Goal: Book appointment/travel/reservation

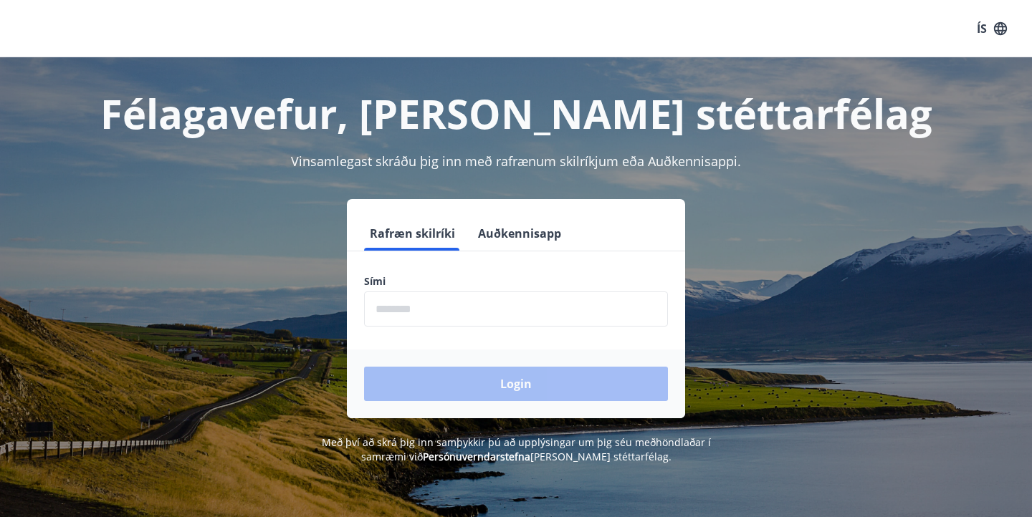
click at [519, 234] on button "Auðkennisapp" at bounding box center [519, 233] width 95 height 34
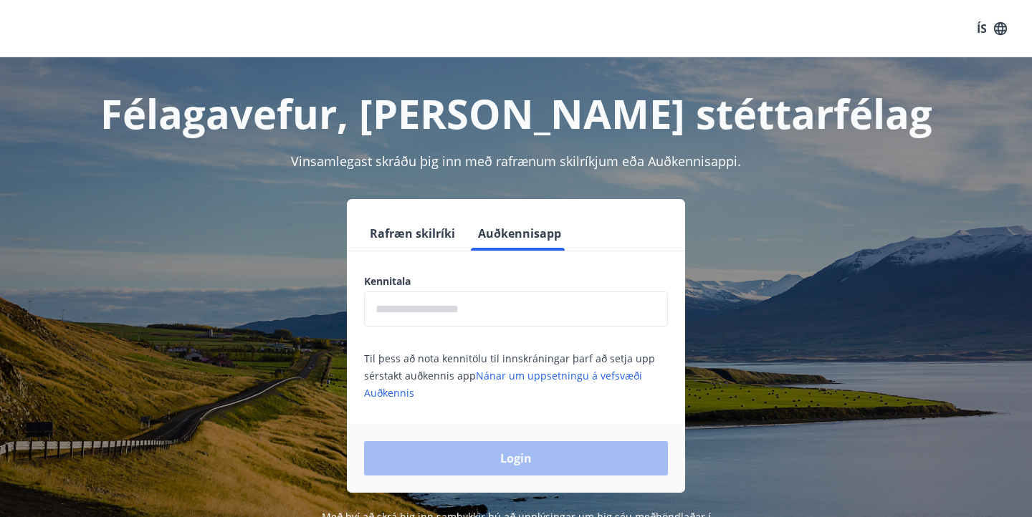
click at [462, 300] on input "text" at bounding box center [516, 309] width 304 height 35
type input "**********"
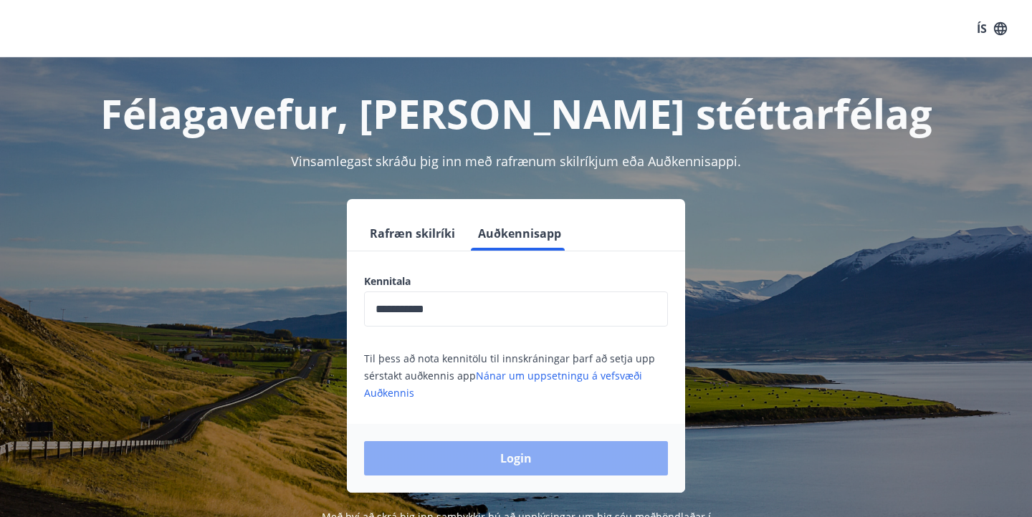
click at [516, 458] on button "Login" at bounding box center [516, 459] width 304 height 34
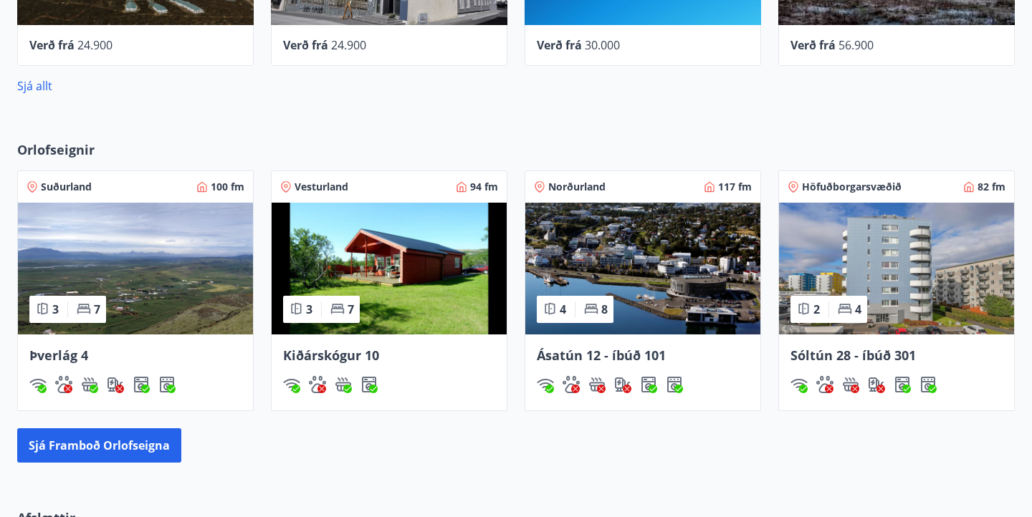
scroll to position [774, 0]
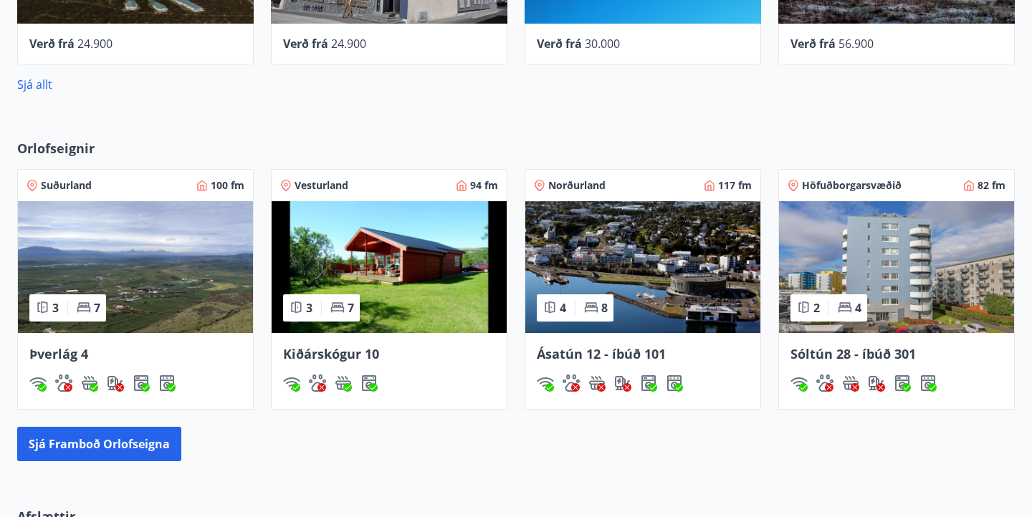
click at [850, 273] on img at bounding box center [896, 267] width 235 height 132
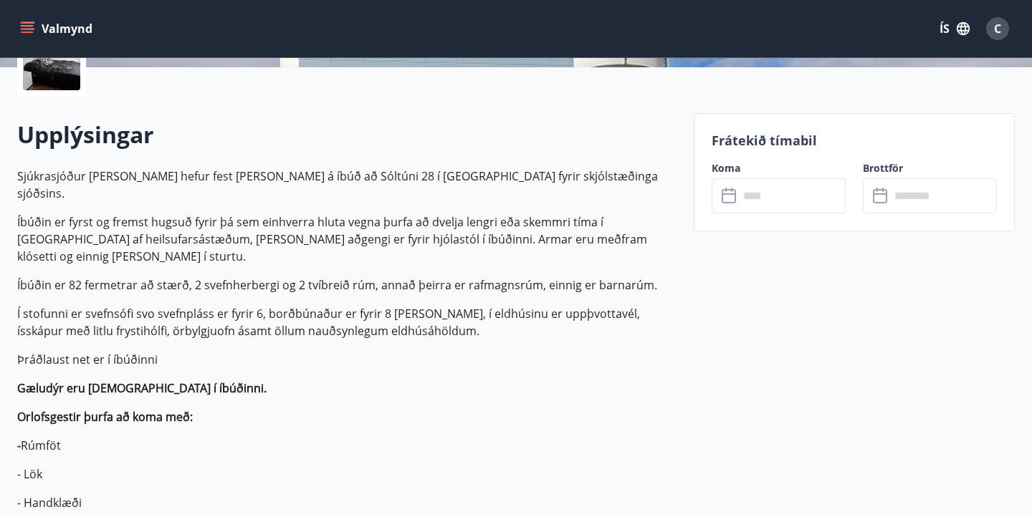
scroll to position [373, 0]
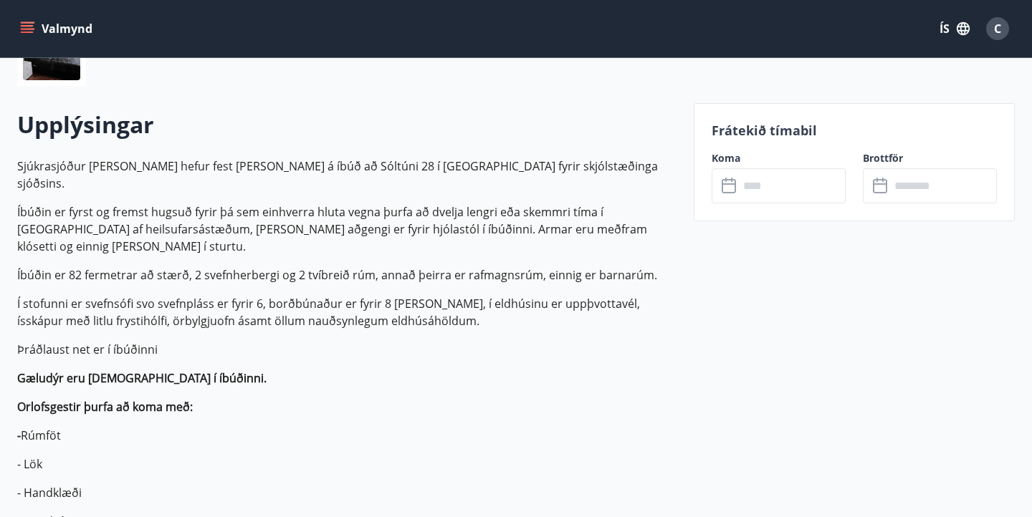
click at [749, 192] on input "text" at bounding box center [792, 185] width 107 height 35
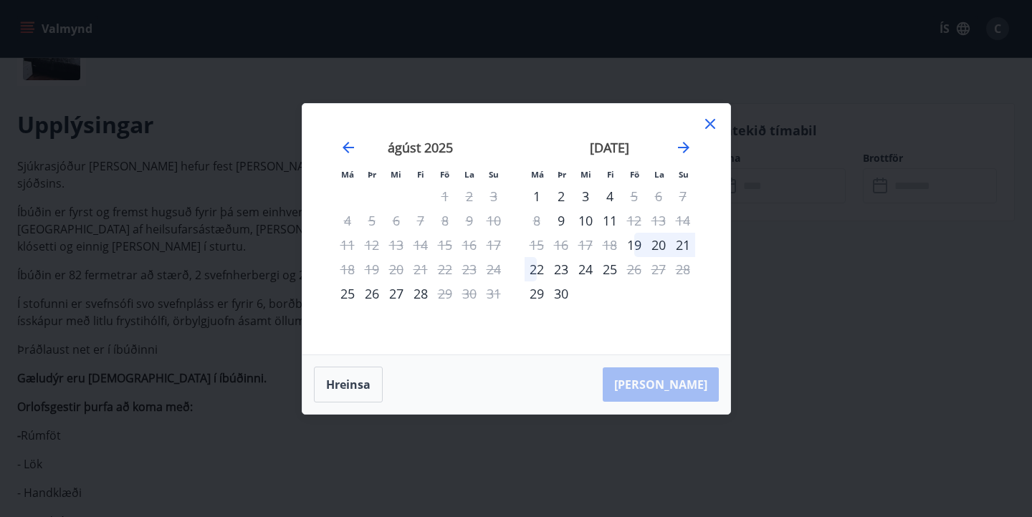
click at [715, 121] on icon at bounding box center [710, 123] width 17 height 17
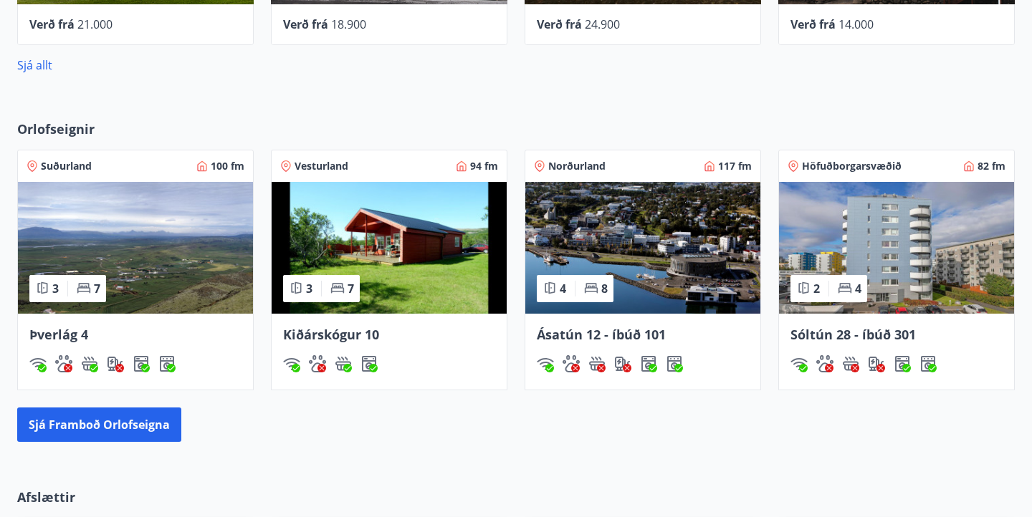
scroll to position [788, 0]
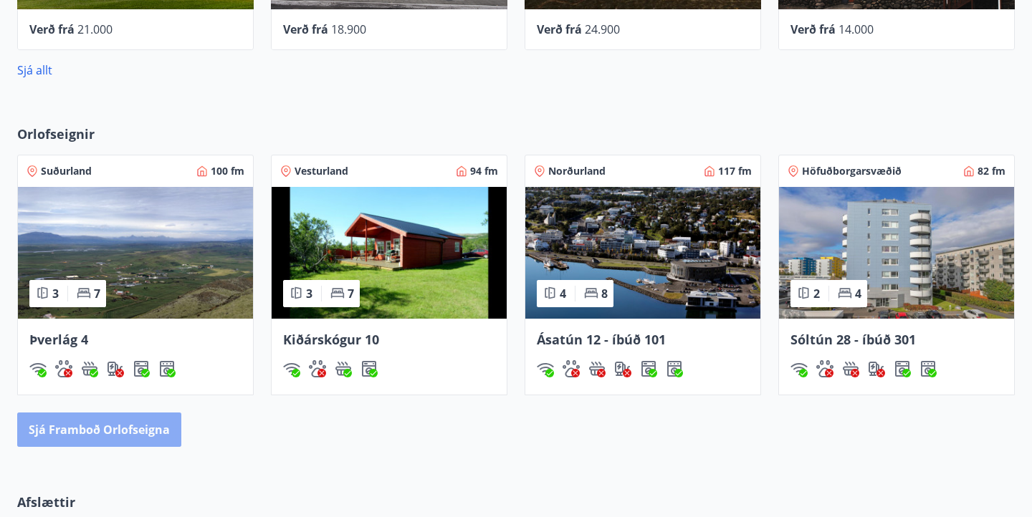
click at [100, 433] on button "Sjá framboð orlofseigna" at bounding box center [99, 430] width 164 height 34
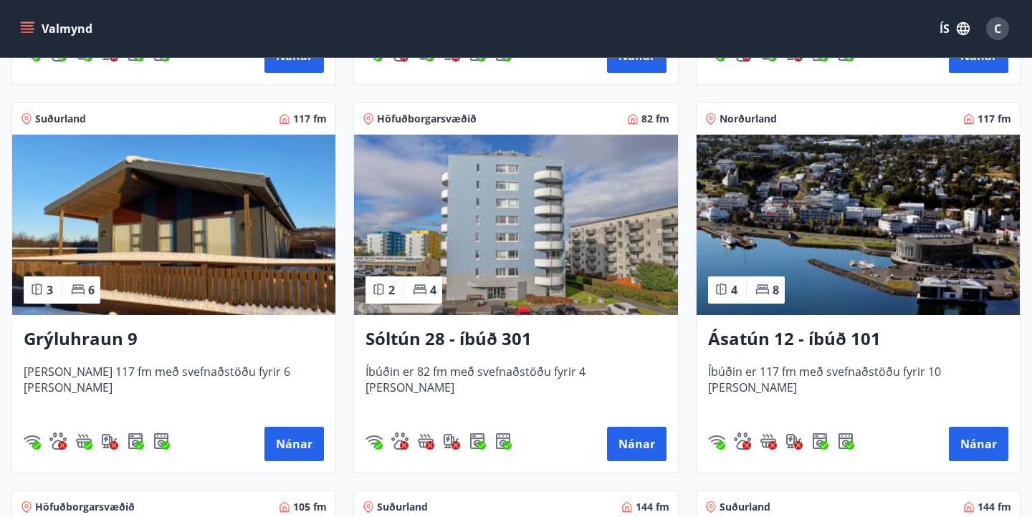
scroll to position [631, 0]
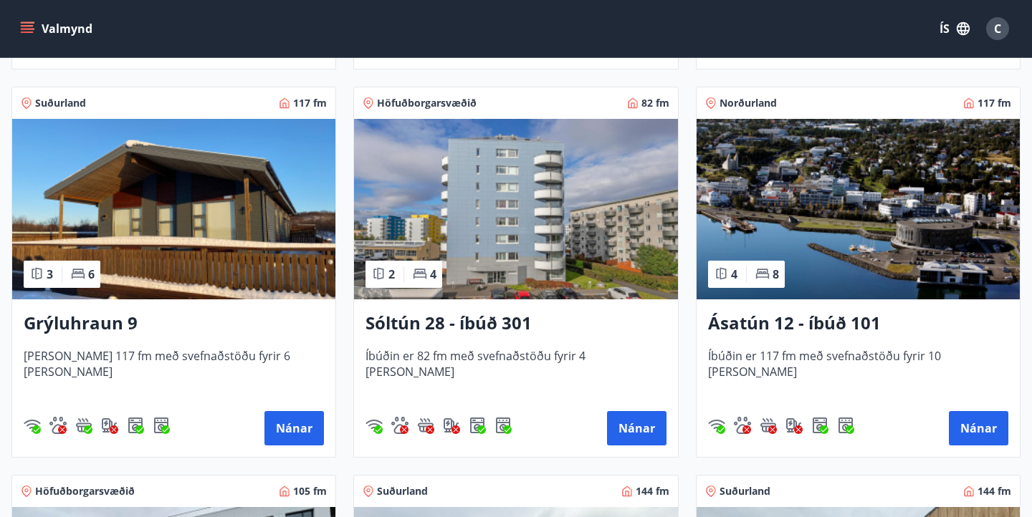
click at [760, 204] on img at bounding box center [858, 209] width 323 height 181
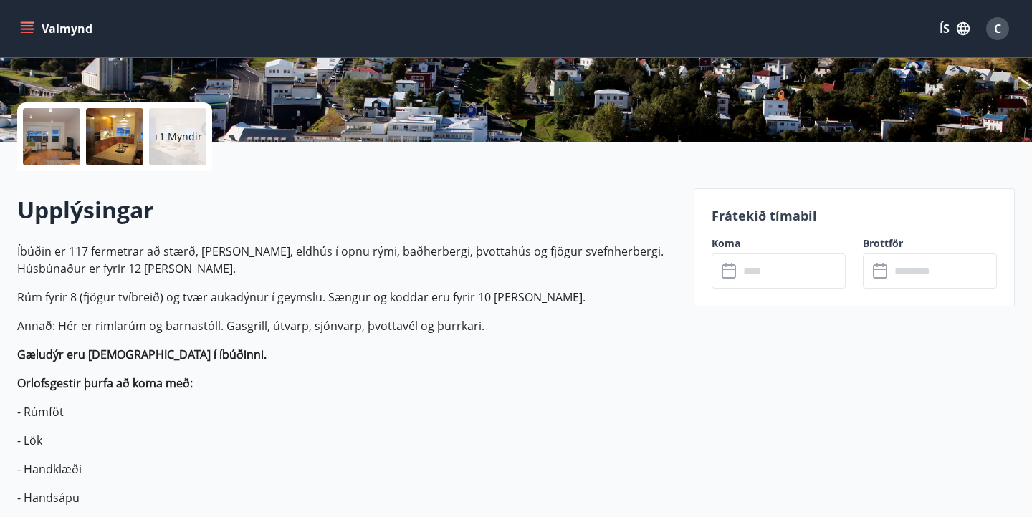
scroll to position [315, 0]
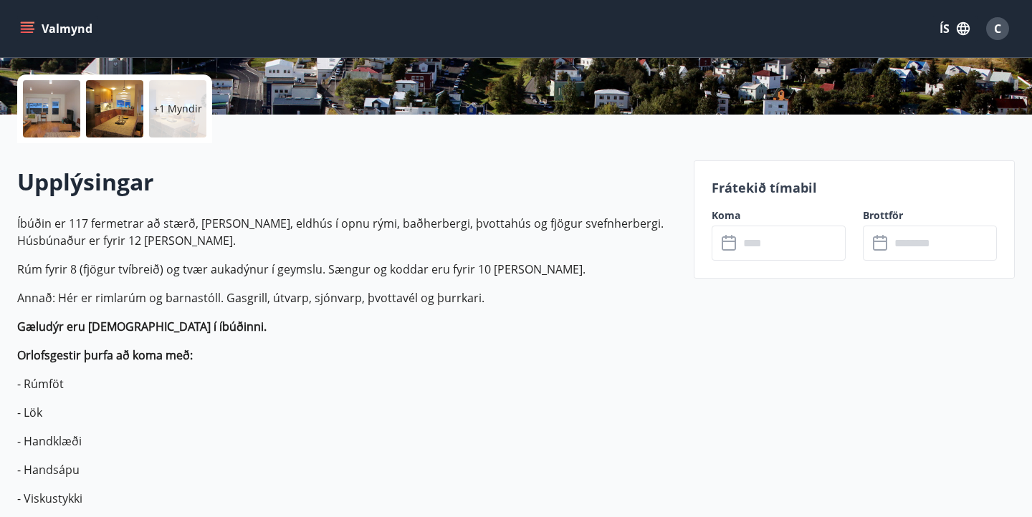
click at [776, 244] on input "text" at bounding box center [792, 243] width 107 height 35
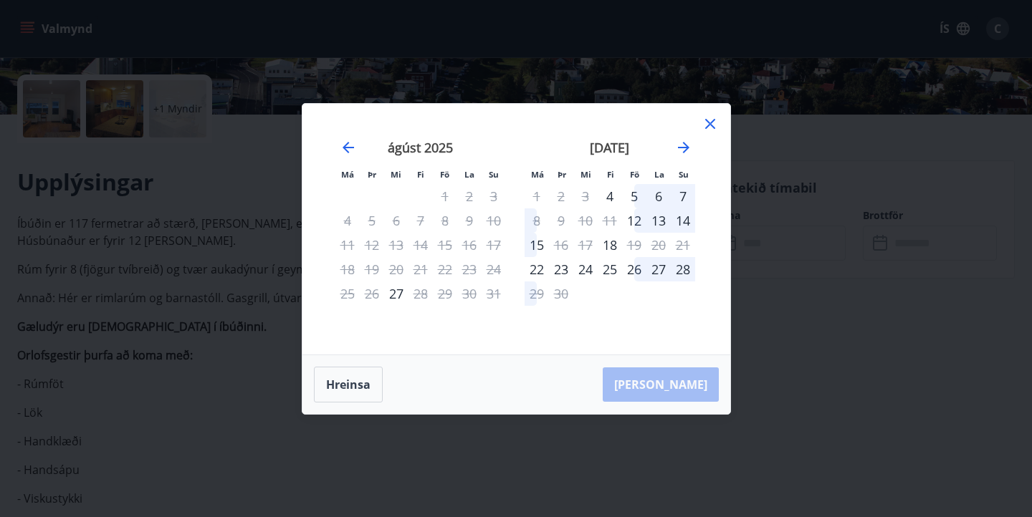
click at [657, 198] on div "6" at bounding box center [658, 196] width 24 height 24
click at [661, 200] on div "6" at bounding box center [658, 196] width 24 height 24
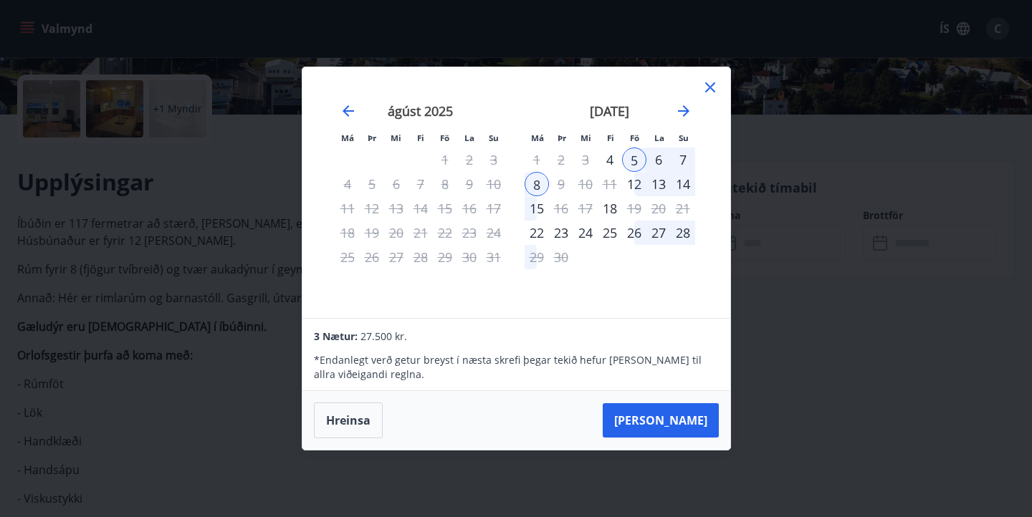
click at [707, 87] on icon at bounding box center [710, 87] width 17 height 17
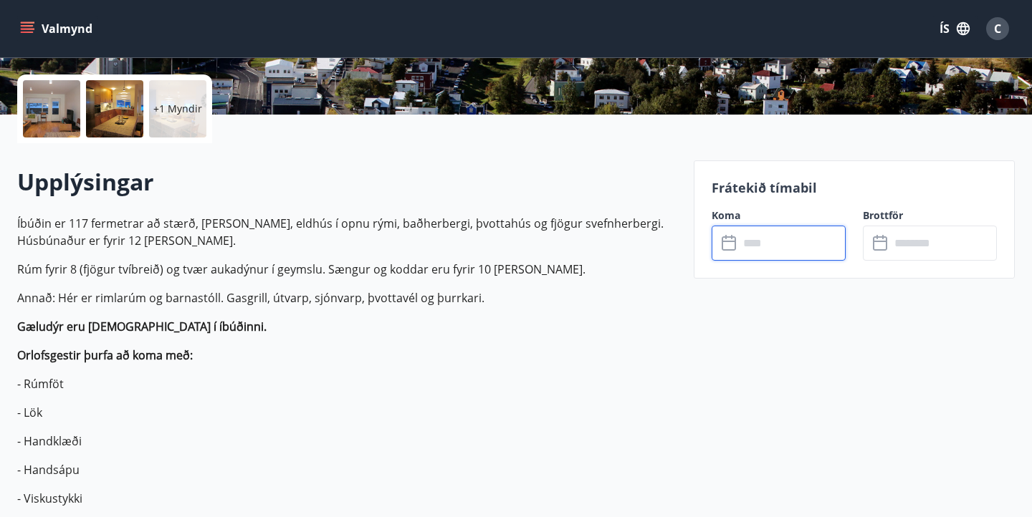
click at [788, 245] on input "text" at bounding box center [792, 243] width 107 height 35
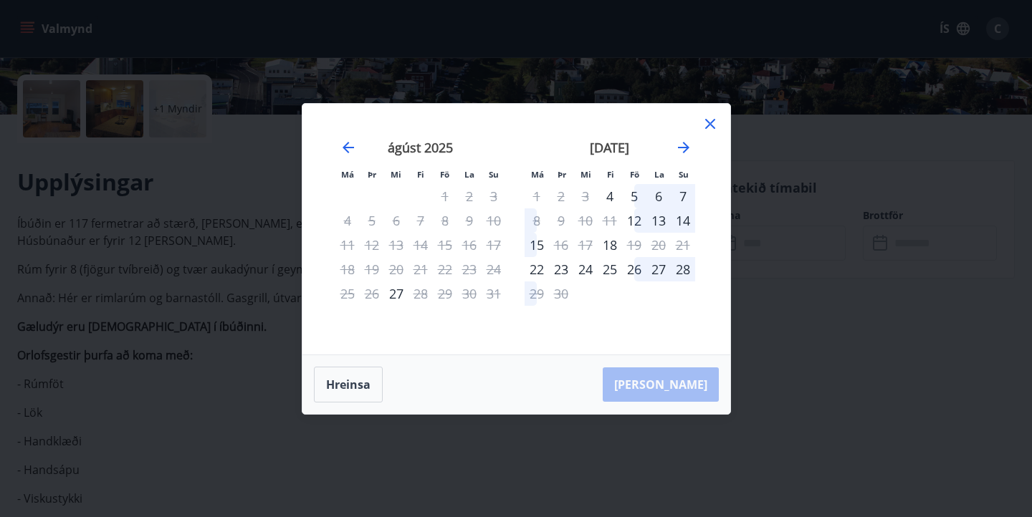
click at [659, 198] on div "6" at bounding box center [658, 196] width 24 height 24
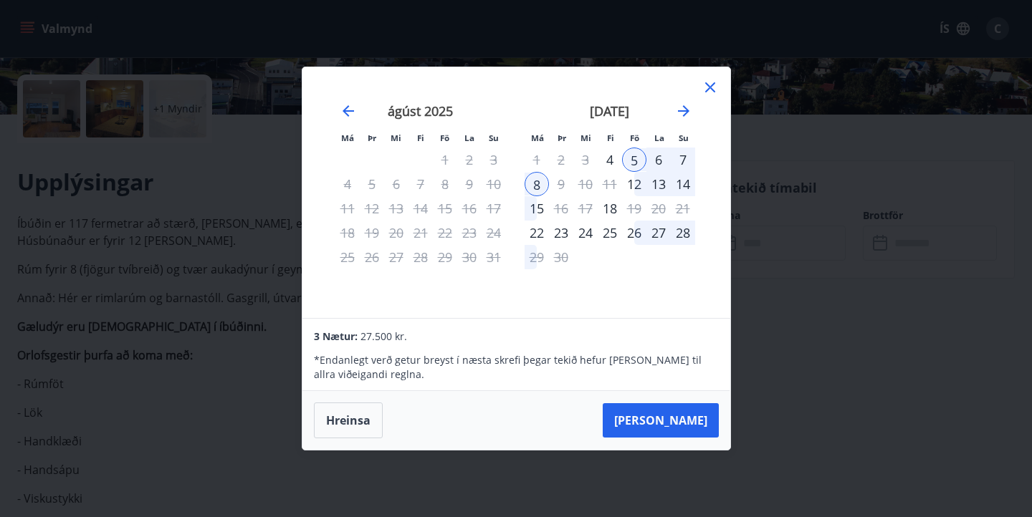
click at [679, 160] on div "7" at bounding box center [683, 160] width 24 height 24
click at [683, 159] on div "7" at bounding box center [683, 160] width 24 height 24
click at [669, 422] on button "Taka Frá" at bounding box center [661, 421] width 116 height 34
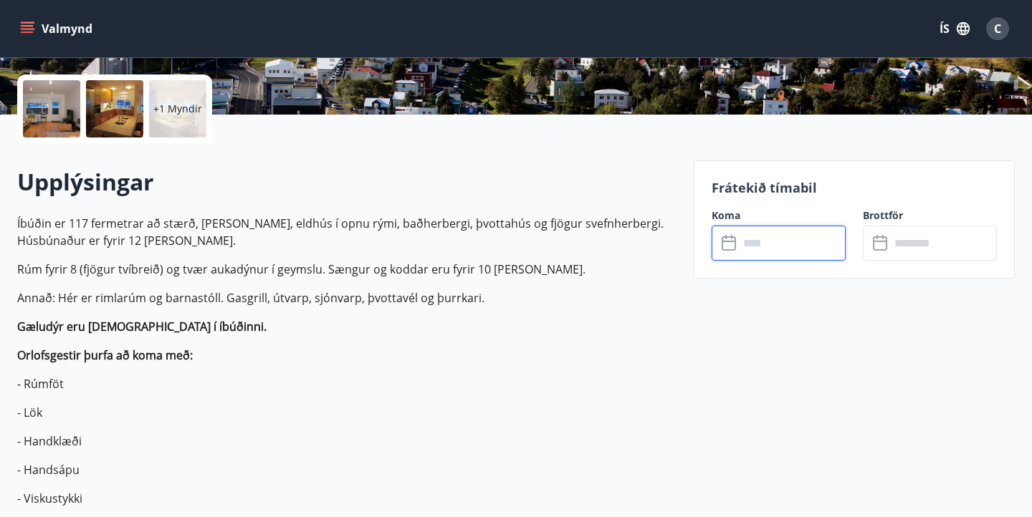
type input "******"
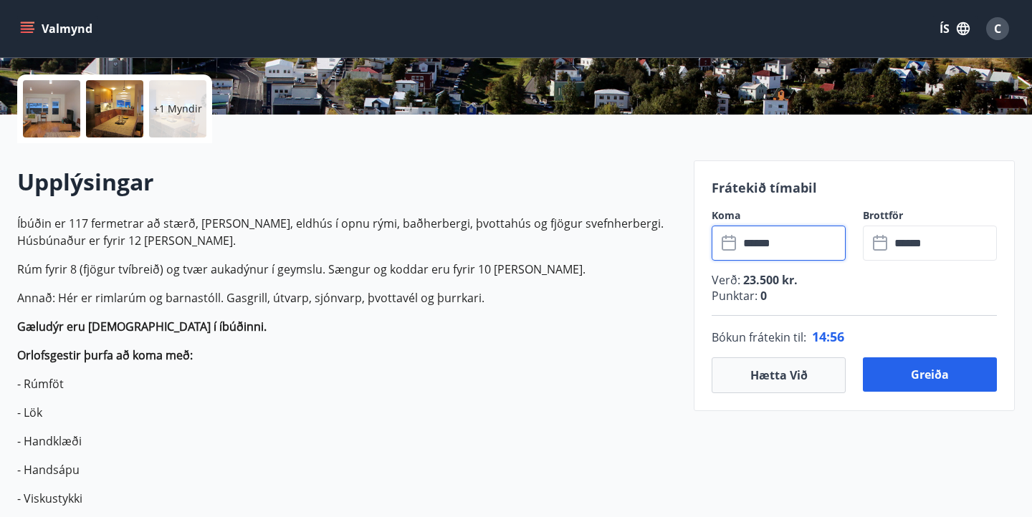
click at [803, 240] on input "******" at bounding box center [792, 243] width 107 height 35
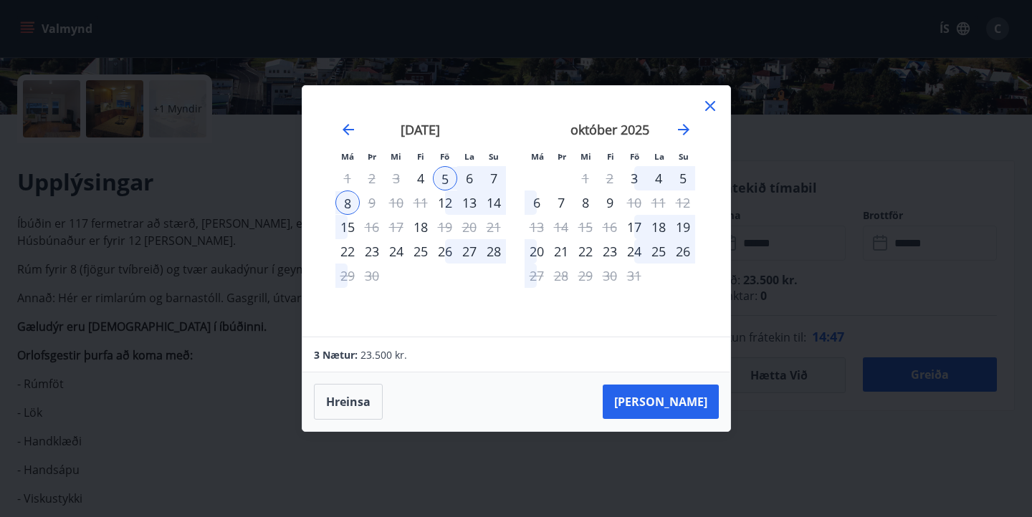
click at [470, 176] on div "6" at bounding box center [469, 178] width 24 height 24
click at [445, 254] on div "26" at bounding box center [445, 251] width 24 height 24
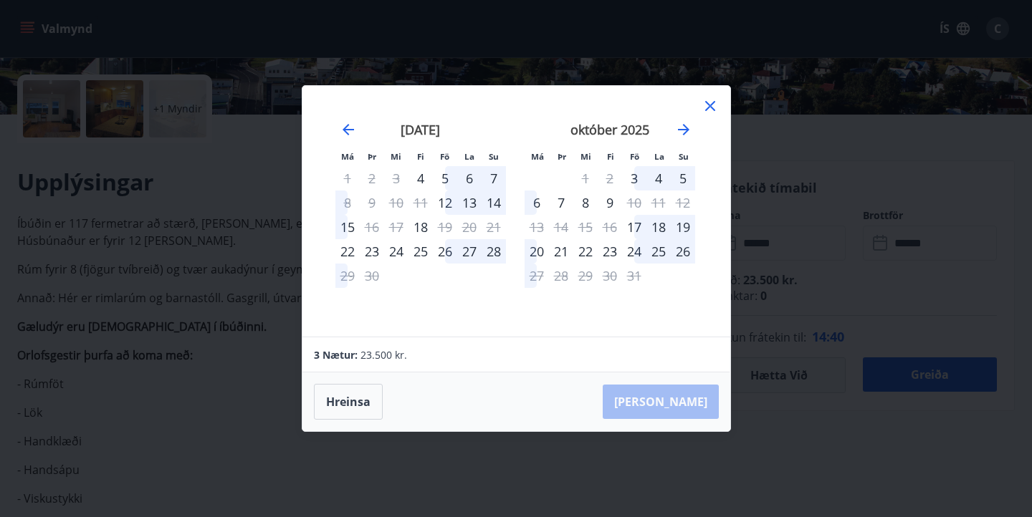
click at [459, 252] on div "27" at bounding box center [469, 251] width 24 height 24
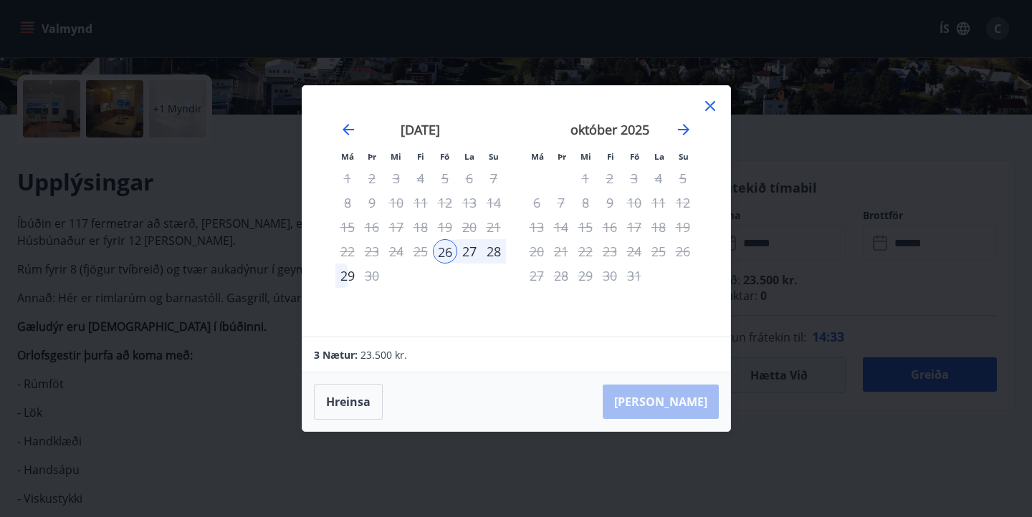
click at [682, 408] on div "Hreinsa Taka Frá" at bounding box center [516, 402] width 428 height 59
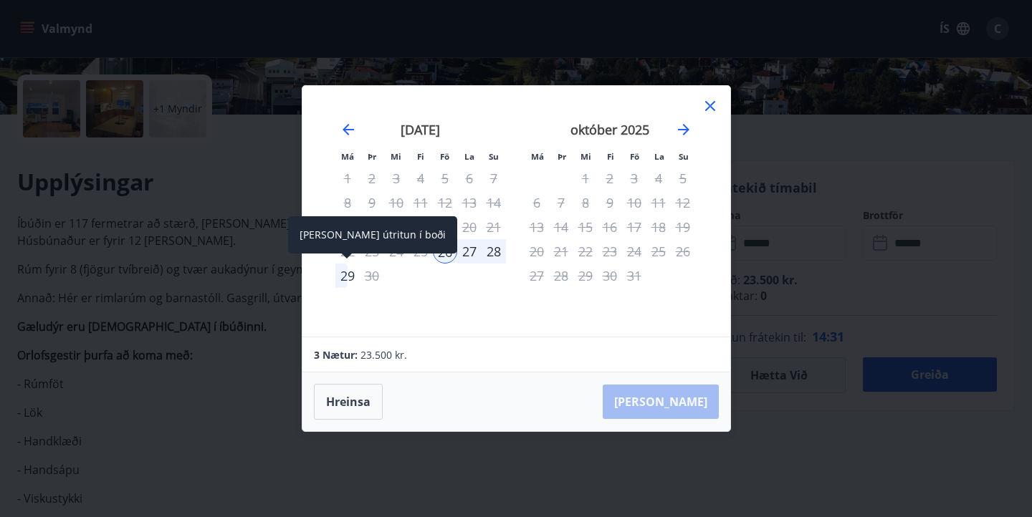
click at [350, 282] on div "29" at bounding box center [347, 276] width 24 height 24
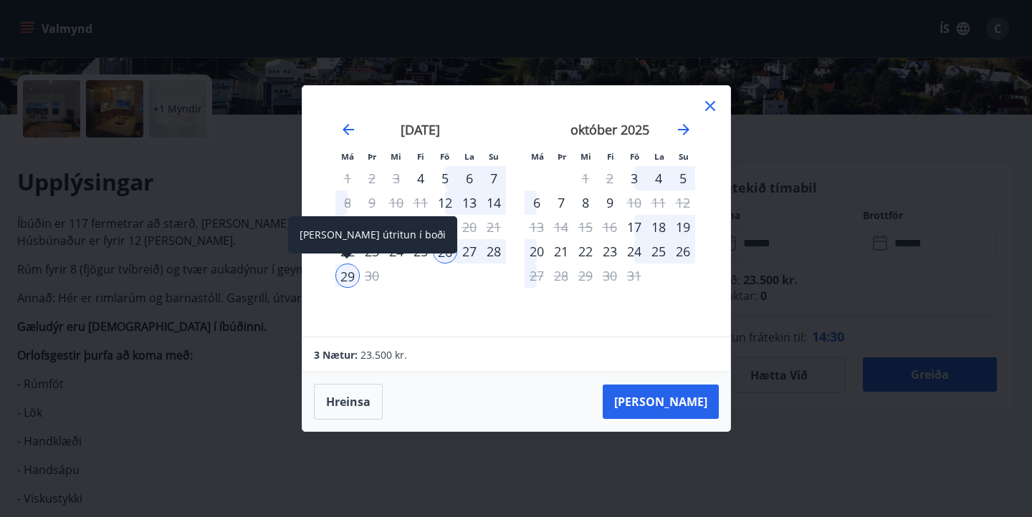
click at [350, 281] on div "29" at bounding box center [347, 276] width 24 height 24
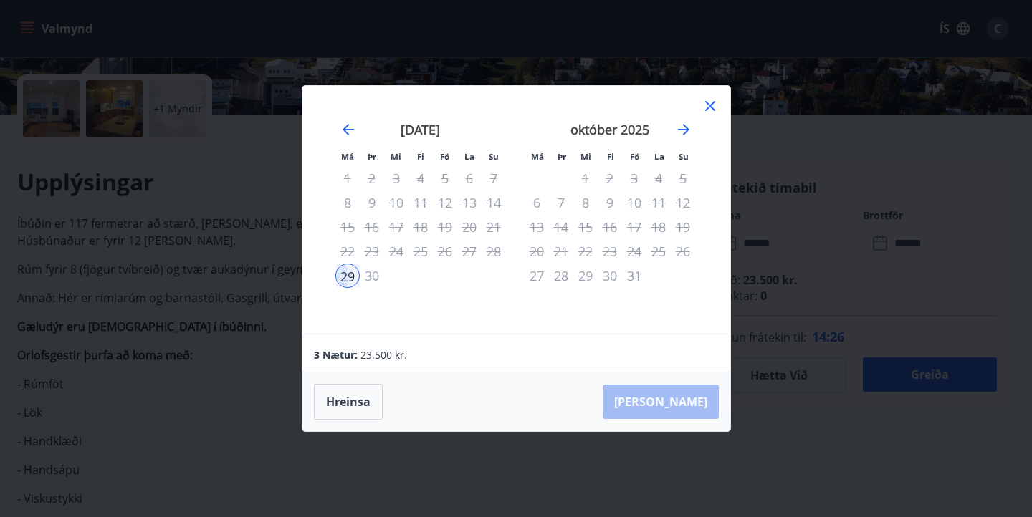
click at [469, 253] on div "27" at bounding box center [469, 251] width 24 height 24
click at [338, 125] on div "september 2025" at bounding box center [420, 134] width 171 height 63
click at [346, 131] on icon "Move backward to switch to the previous month." at bounding box center [348, 129] width 17 height 17
click at [710, 106] on icon at bounding box center [710, 106] width 2 height 2
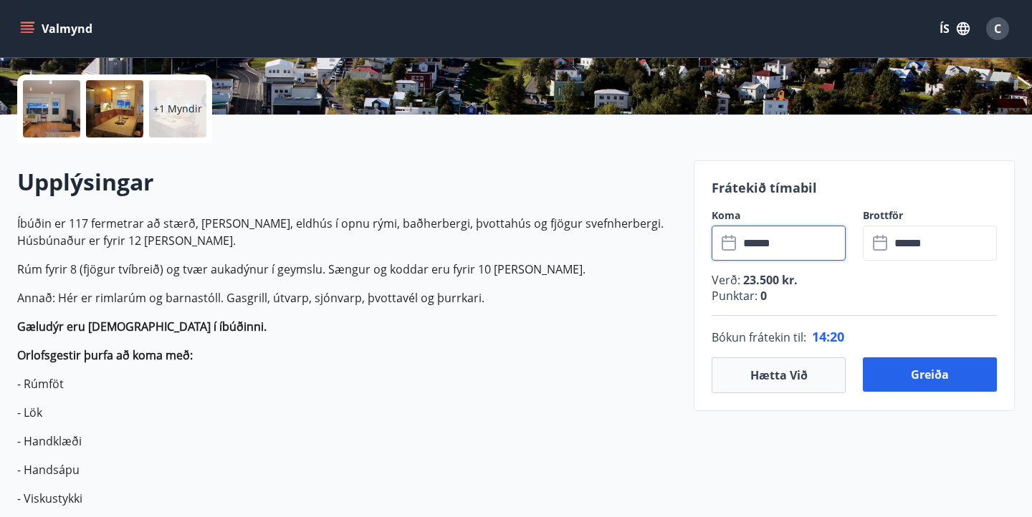
click at [806, 242] on input "******" at bounding box center [792, 243] width 107 height 35
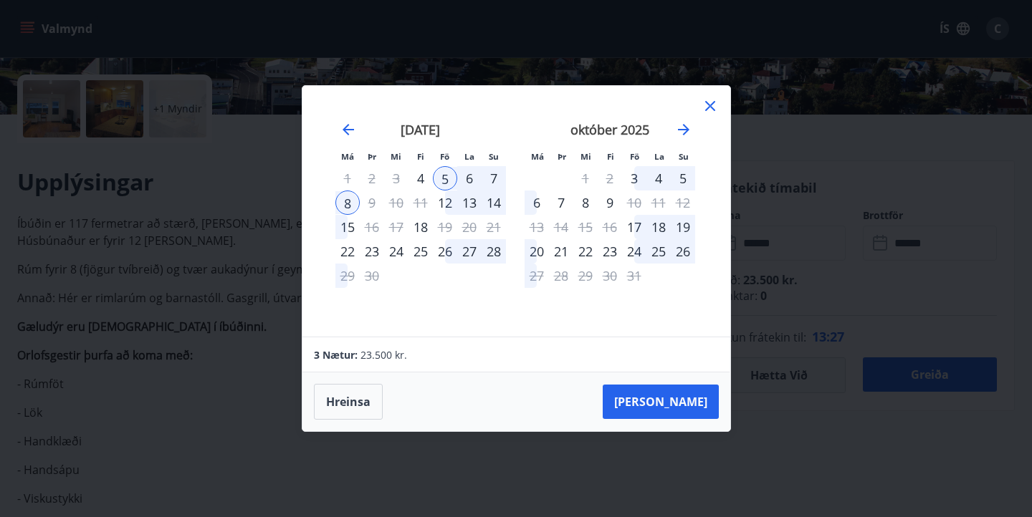
click at [495, 252] on div "28" at bounding box center [494, 251] width 24 height 24
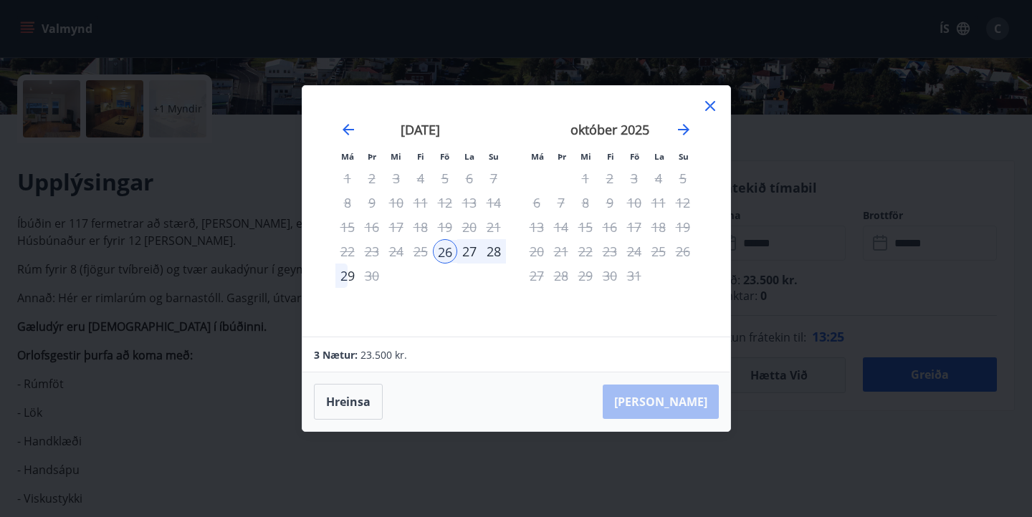
click at [498, 254] on div "28" at bounding box center [494, 251] width 24 height 24
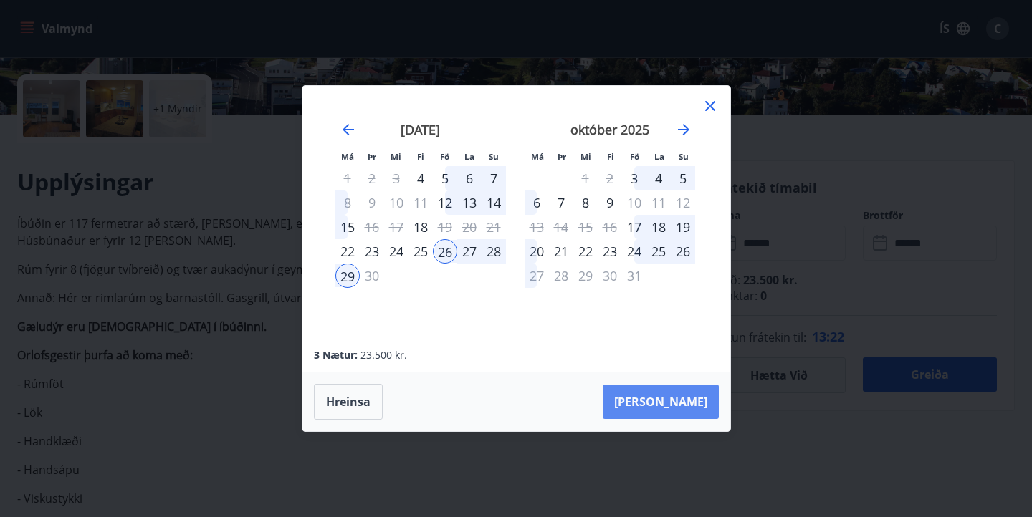
click at [681, 408] on button "Taka Frá" at bounding box center [661, 402] width 116 height 34
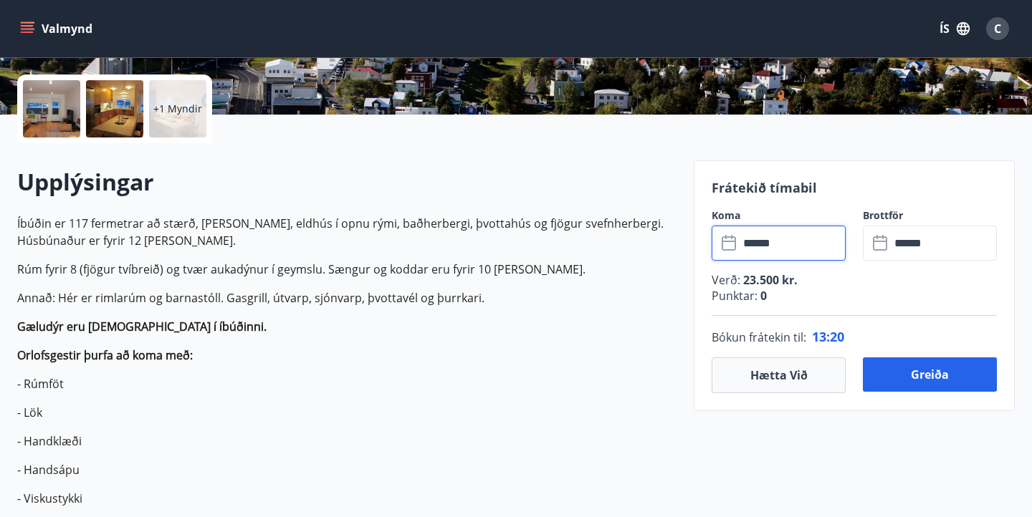
type input "******"
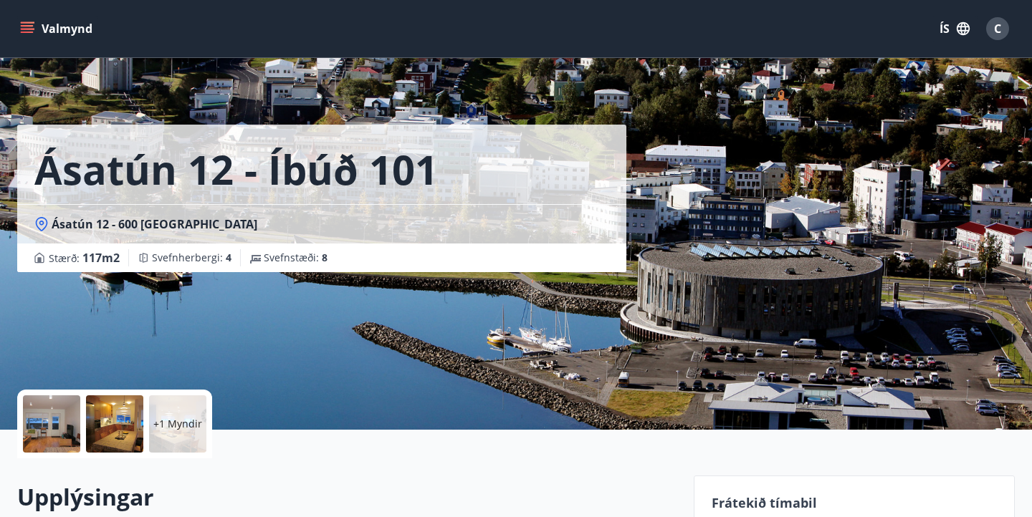
click at [41, 426] on div at bounding box center [51, 424] width 57 height 57
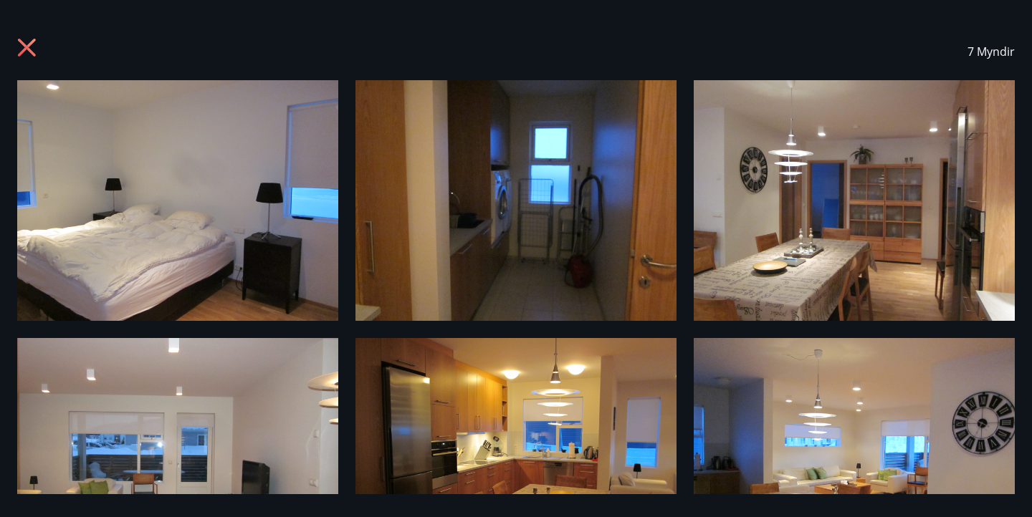
click at [524, 211] on img at bounding box center [516, 200] width 321 height 241
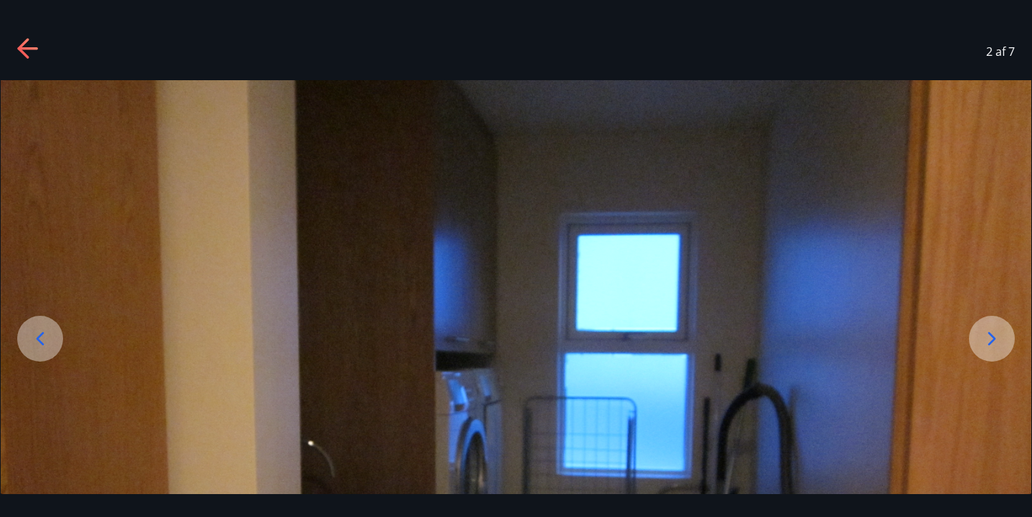
click at [1002, 330] on icon at bounding box center [991, 339] width 23 height 23
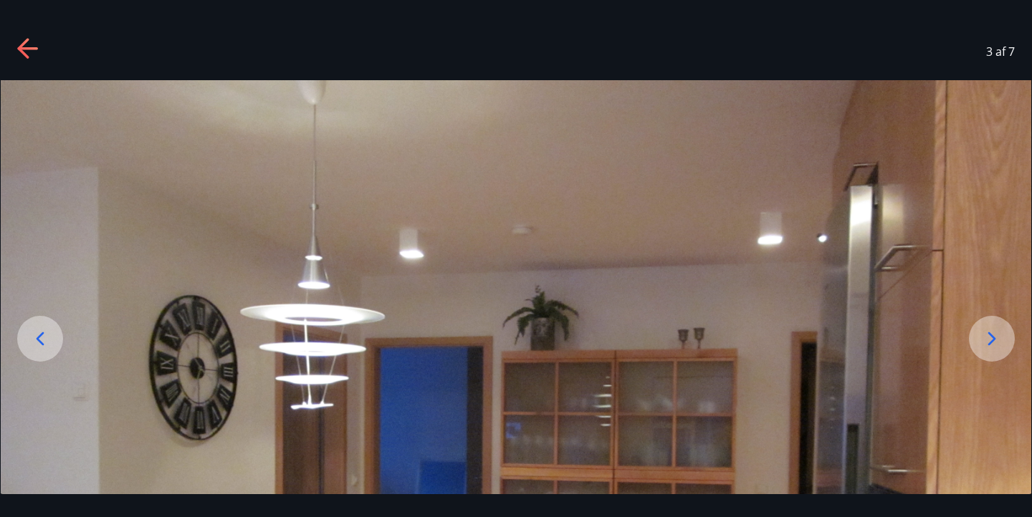
click at [1002, 330] on icon at bounding box center [991, 339] width 23 height 23
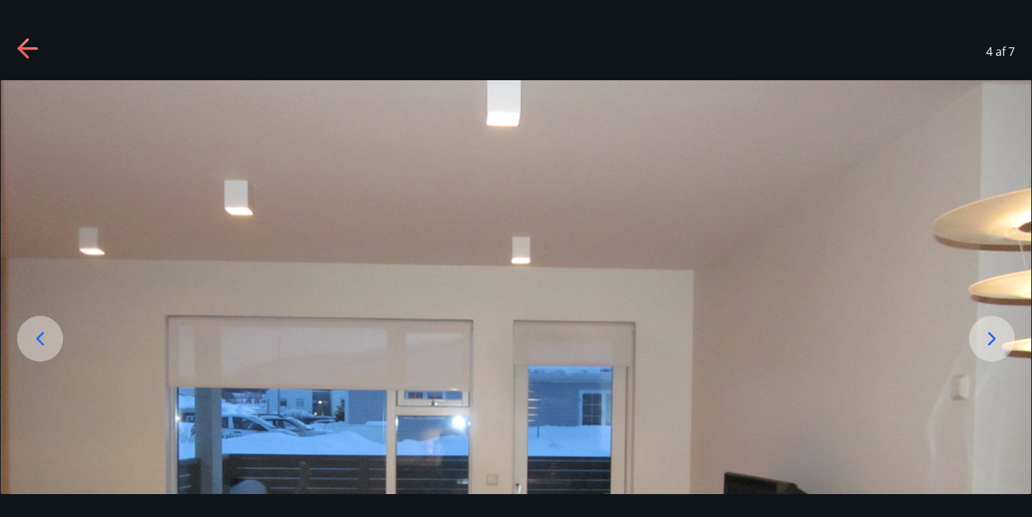
click at [876, 343] on img at bounding box center [516, 466] width 1031 height 773
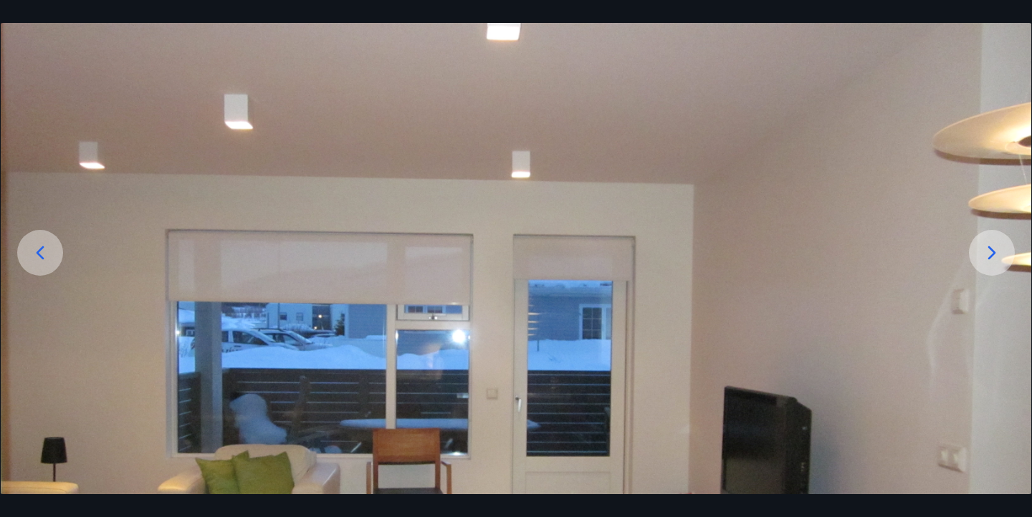
scroll to position [143, 0]
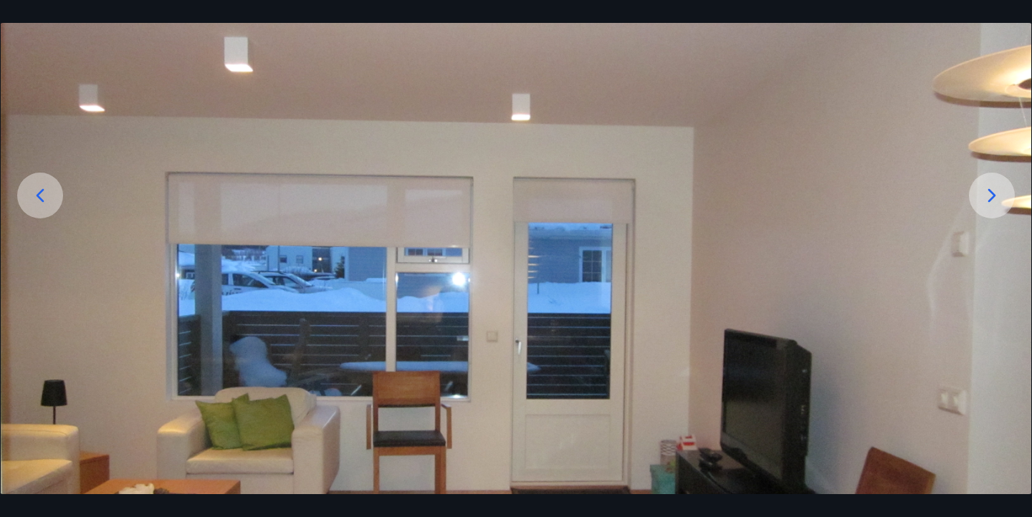
click at [993, 204] on icon at bounding box center [991, 195] width 23 height 23
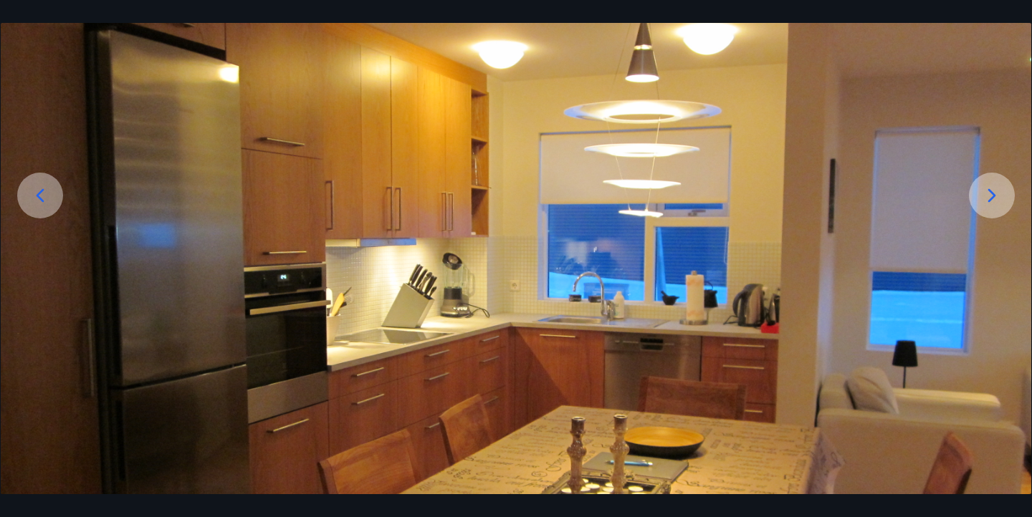
click at [992, 204] on icon at bounding box center [991, 195] width 23 height 23
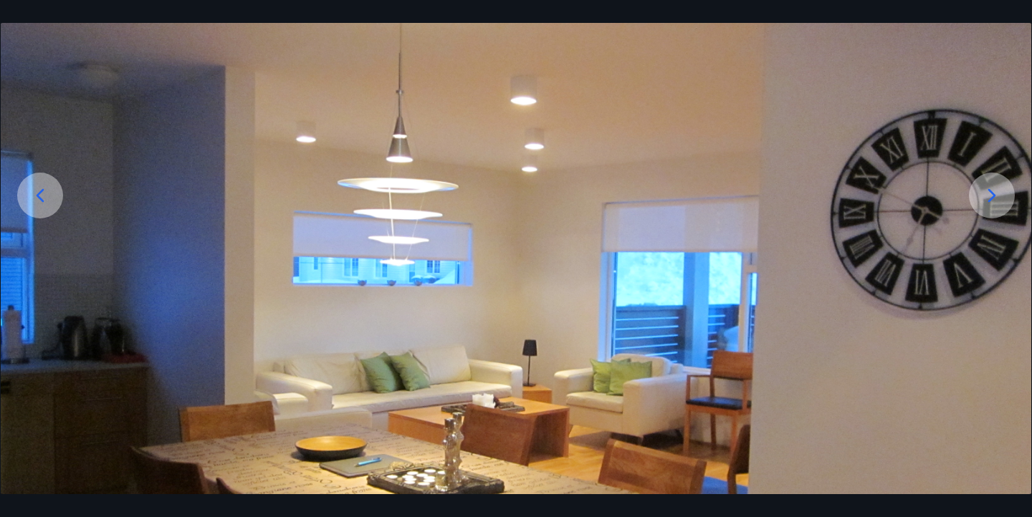
click at [991, 204] on icon at bounding box center [991, 195] width 23 height 23
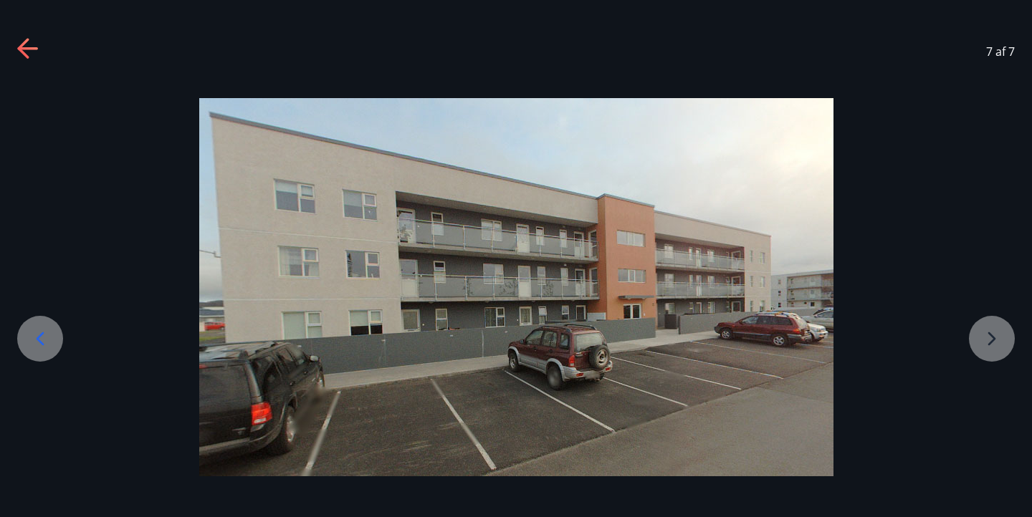
scroll to position [0, 0]
click at [991, 205] on div at bounding box center [516, 287] width 1032 height 378
click at [990, 205] on div at bounding box center [516, 287] width 1032 height 378
click at [991, 350] on div at bounding box center [516, 287] width 1032 height 378
click at [27, 52] on icon at bounding box center [28, 49] width 23 height 23
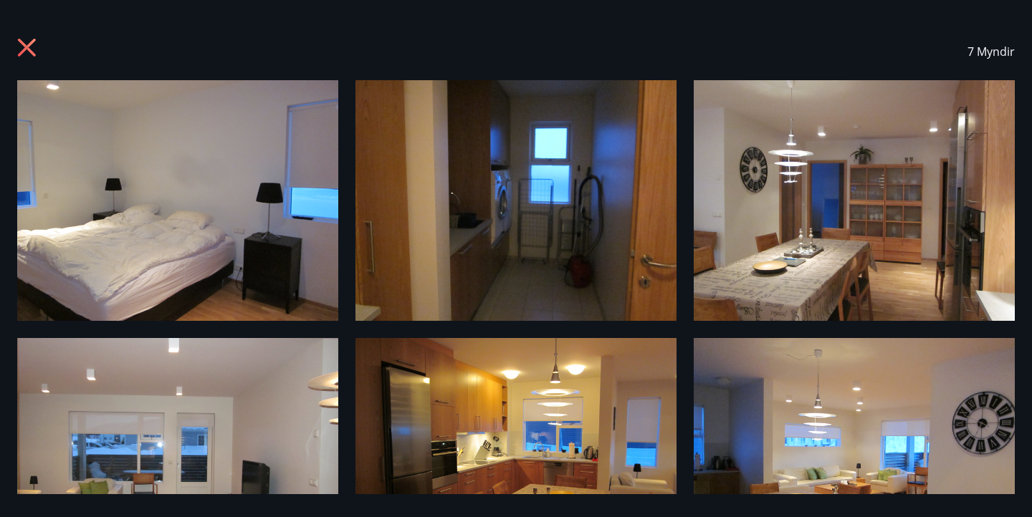
click at [27, 47] on icon at bounding box center [27, 48] width 4 height 4
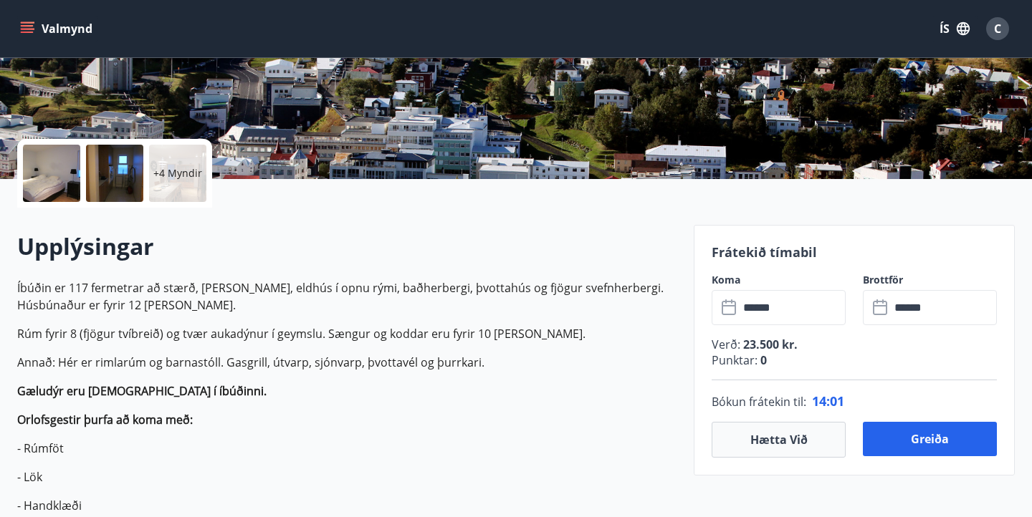
scroll to position [229, 0]
